Goal: Task Accomplishment & Management: Use online tool/utility

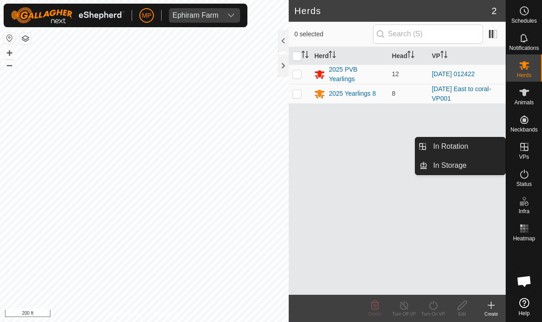
click at [461, 147] on span "In Rotation" at bounding box center [450, 146] width 35 height 11
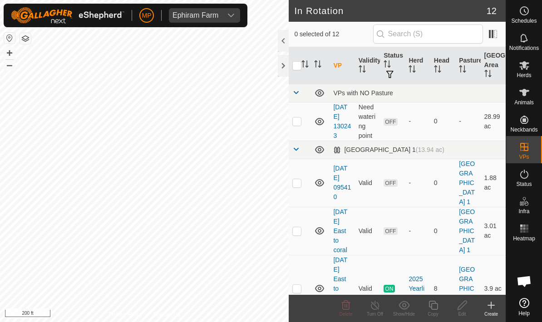
click at [494, 306] on icon at bounding box center [491, 305] width 11 height 11
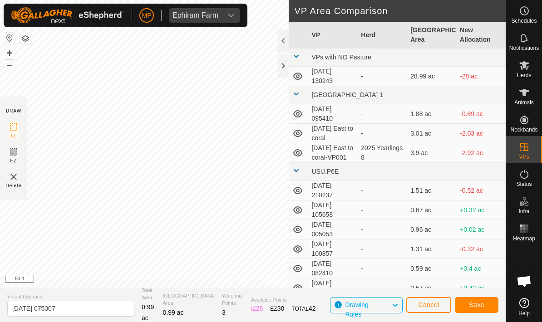
click at [476, 304] on span "Save" at bounding box center [476, 304] width 15 height 7
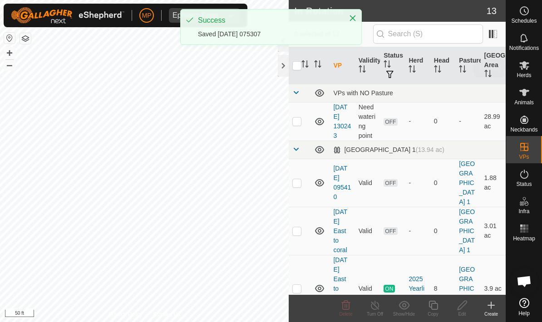
click at [526, 66] on icon at bounding box center [524, 65] width 11 height 11
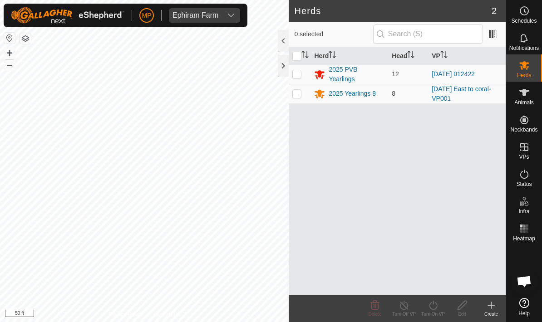
click at [298, 72] on p-checkbox at bounding box center [296, 73] width 9 height 7
checkbox input "true"
click at [434, 304] on icon at bounding box center [433, 305] width 8 height 9
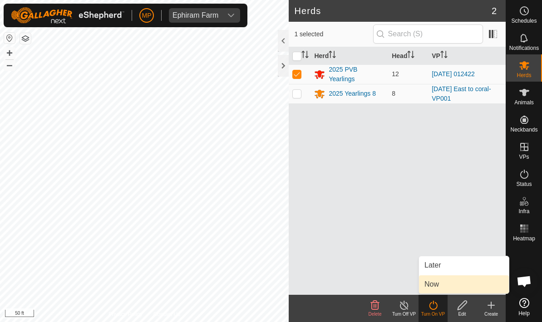
click at [449, 281] on link "Now" at bounding box center [464, 285] width 90 height 18
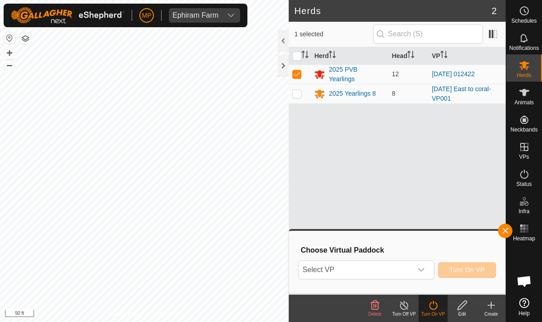
click at [423, 266] on div "dropdown trigger" at bounding box center [421, 270] width 18 height 18
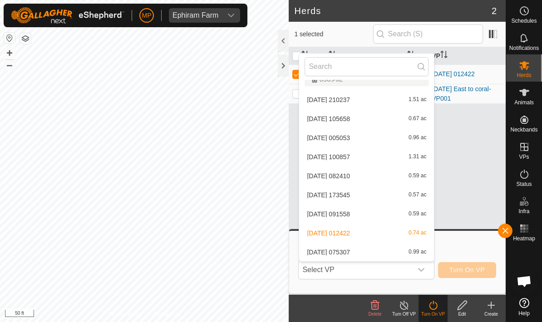
scroll to position [128, 0]
click at [381, 249] on div "[DATE] 075307 0.99 ac" at bounding box center [367, 252] width 124 height 11
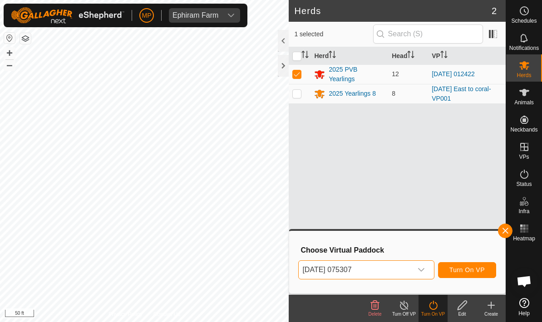
click at [481, 268] on span "Turn On VP" at bounding box center [467, 270] width 35 height 7
